Goal: Task Accomplishment & Management: Complete application form

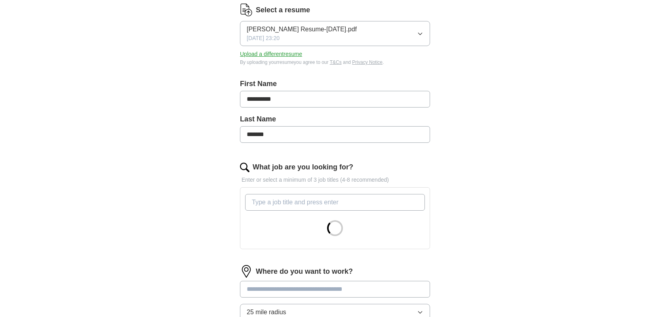
scroll to position [119, 0]
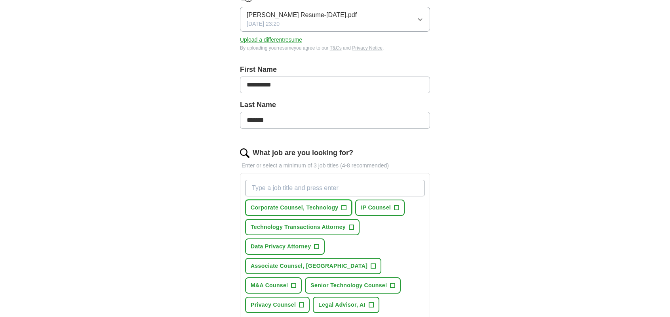
click at [333, 207] on span "Corporate Counsel, Technology" at bounding box center [295, 207] width 88 height 8
click at [397, 206] on span "+" at bounding box center [397, 207] width 5 height 6
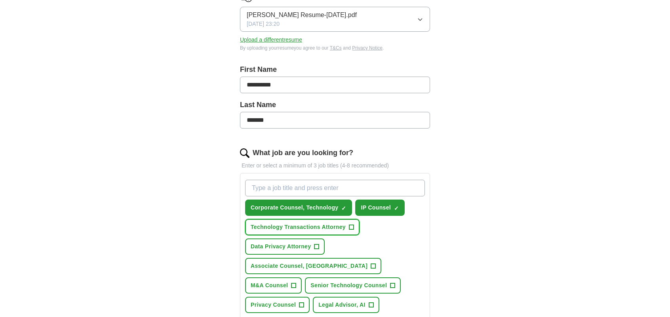
click at [350, 227] on span "+" at bounding box center [351, 227] width 5 height 6
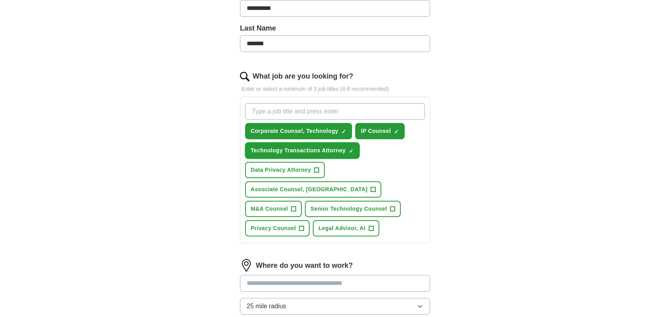
scroll to position [198, 0]
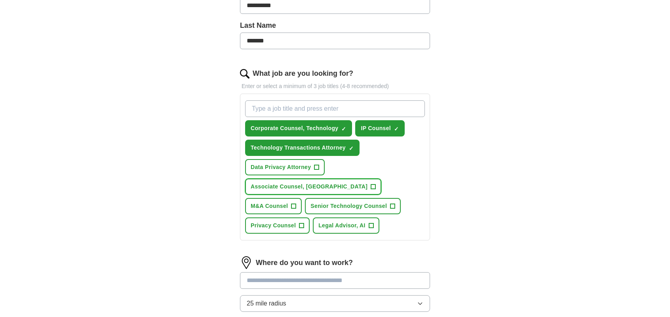
click at [368, 182] on span "Associate Counsel, [GEOGRAPHIC_DATA]" at bounding box center [309, 186] width 117 height 8
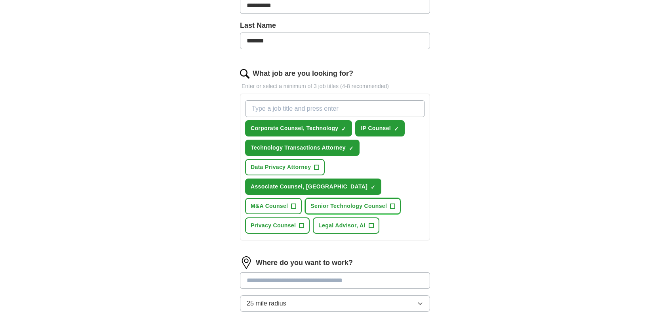
click at [387, 198] on button "Senior Technology Counsel +" at bounding box center [353, 206] width 96 height 16
click at [353, 221] on span "Legal Advisor, AI" at bounding box center [342, 225] width 47 height 8
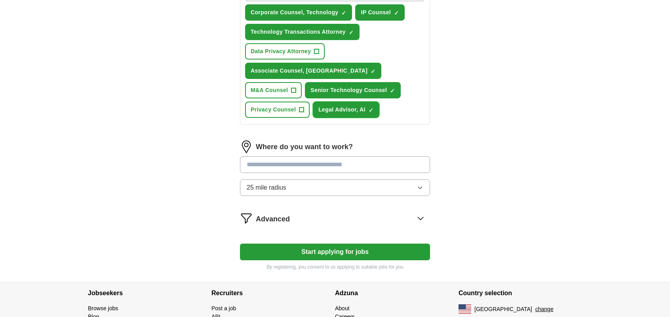
scroll to position [317, 0]
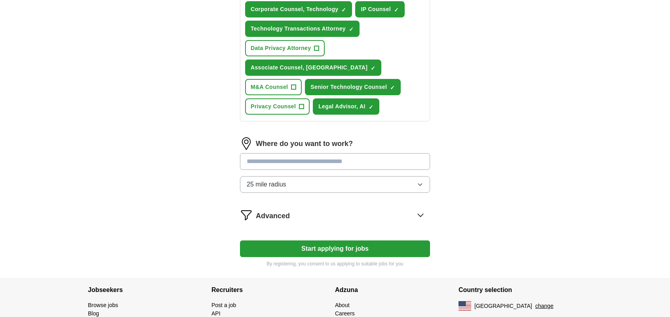
click at [421, 181] on icon "button" at bounding box center [420, 184] width 6 height 6
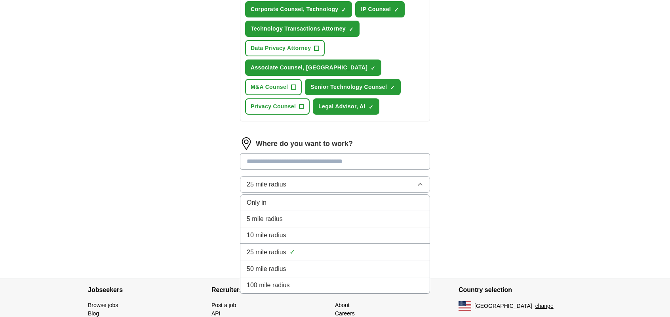
click at [316, 280] on div "100 mile radius" at bounding box center [335, 285] width 177 height 10
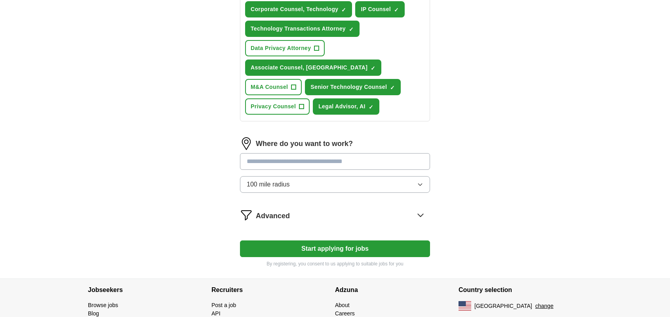
click at [302, 240] on button "Start applying for jobs" at bounding box center [335, 248] width 190 height 17
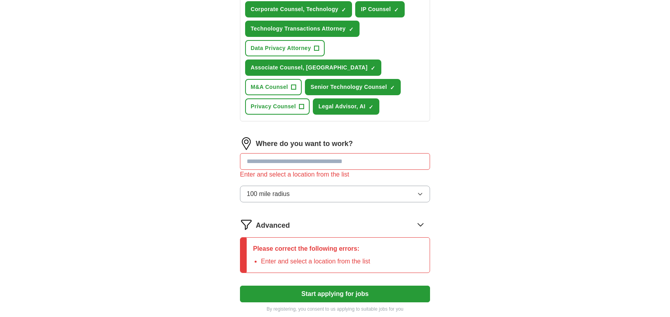
click at [316, 153] on input at bounding box center [335, 161] width 190 height 17
type input "***"
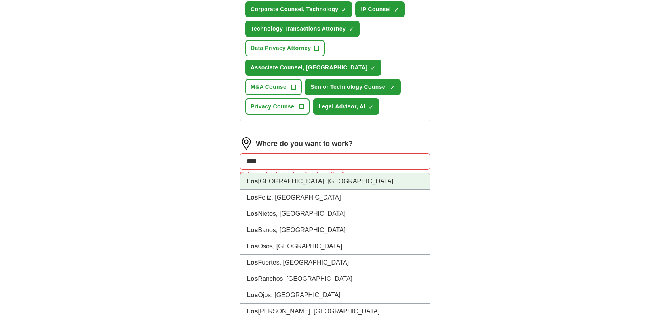
click at [283, 173] on li "[GEOGRAPHIC_DATA], [GEOGRAPHIC_DATA]" at bounding box center [335, 181] width 189 height 16
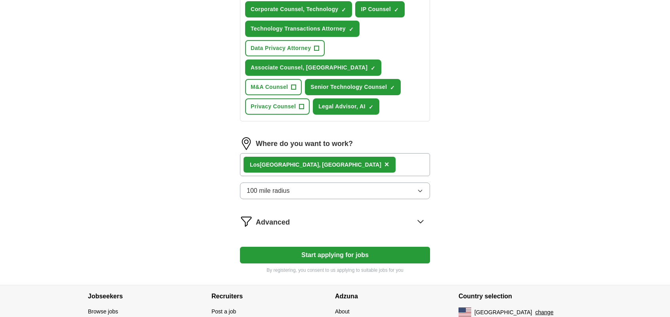
click at [306, 182] on button "100 mile radius" at bounding box center [335, 190] width 190 height 17
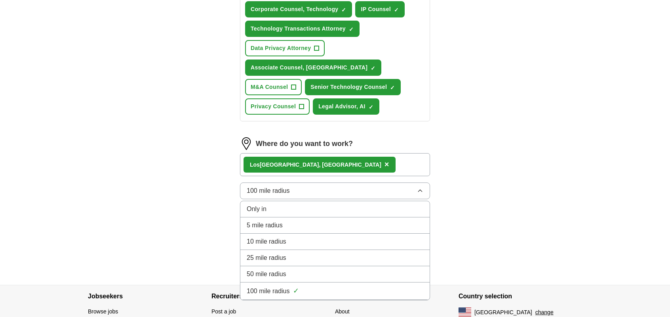
click at [306, 182] on button "100 mile radius" at bounding box center [335, 190] width 190 height 17
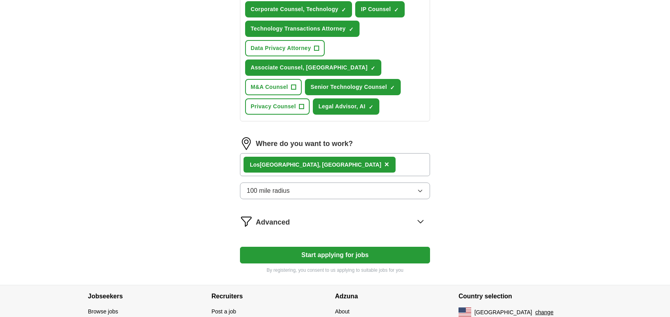
click at [324, 246] on button "Start applying for jobs" at bounding box center [335, 254] width 190 height 17
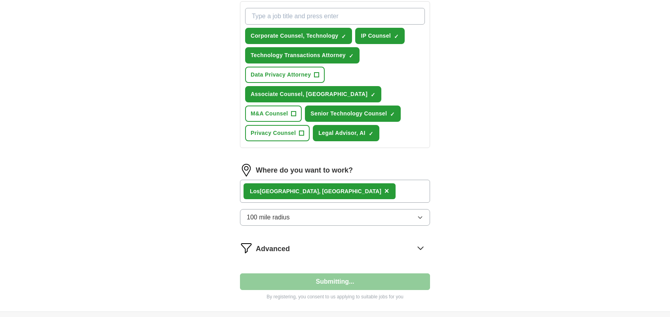
select select "**"
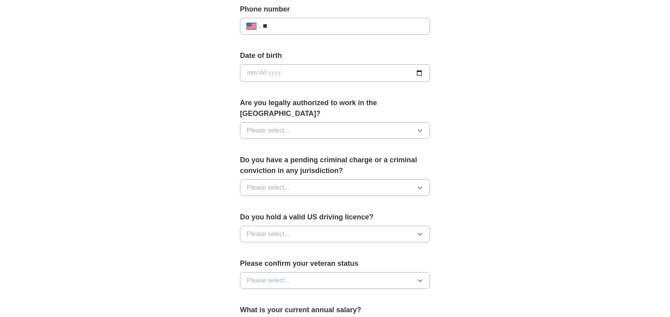
click at [354, 122] on button "Please select..." at bounding box center [335, 130] width 190 height 17
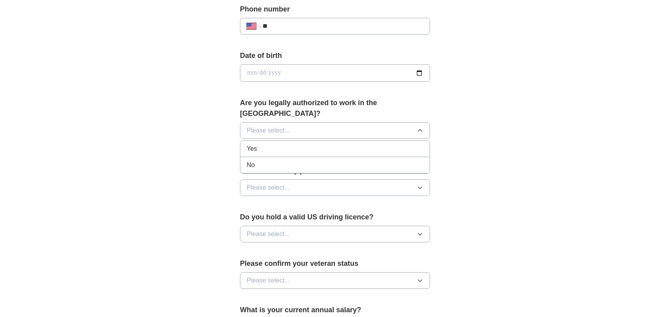
click at [314, 144] on div "Yes" at bounding box center [335, 149] width 177 height 10
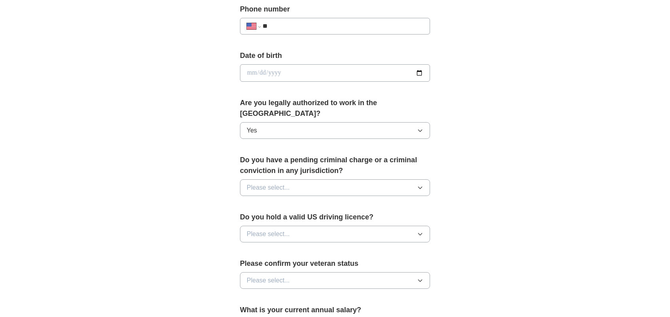
click at [316, 179] on button "Please select..." at bounding box center [335, 187] width 190 height 17
click at [305, 217] on div "No" at bounding box center [335, 222] width 177 height 10
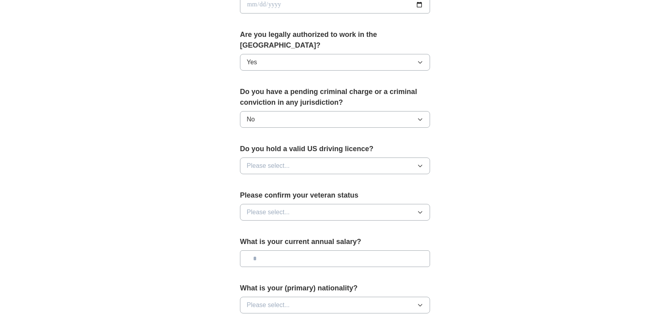
scroll to position [436, 0]
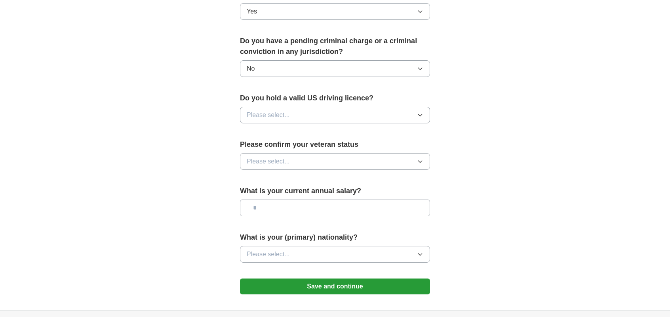
click at [339, 278] on button "Save and continue" at bounding box center [335, 286] width 190 height 16
